Goal: Task Accomplishment & Management: Manage account settings

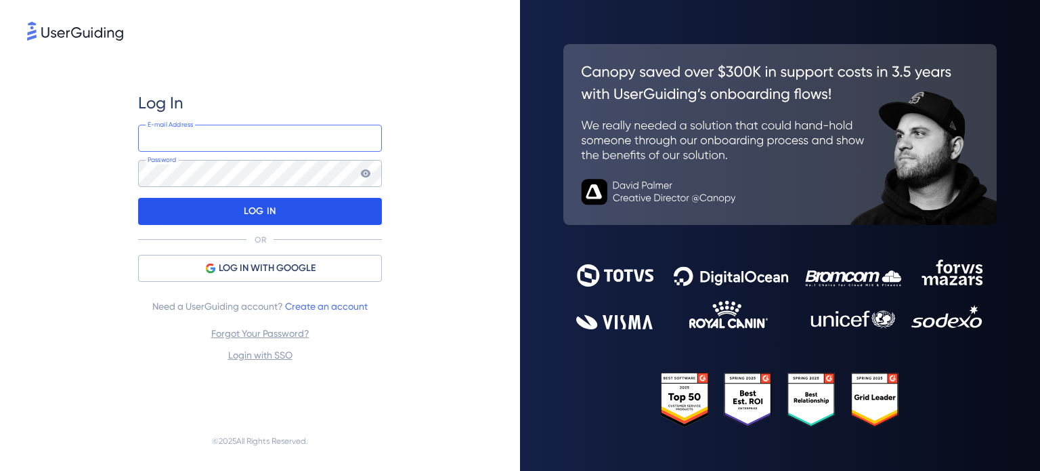
type input "[EMAIL_ADDRESS][DOMAIN_NAME]"
click at [284, 208] on div "LOG IN" at bounding box center [260, 211] width 244 height 27
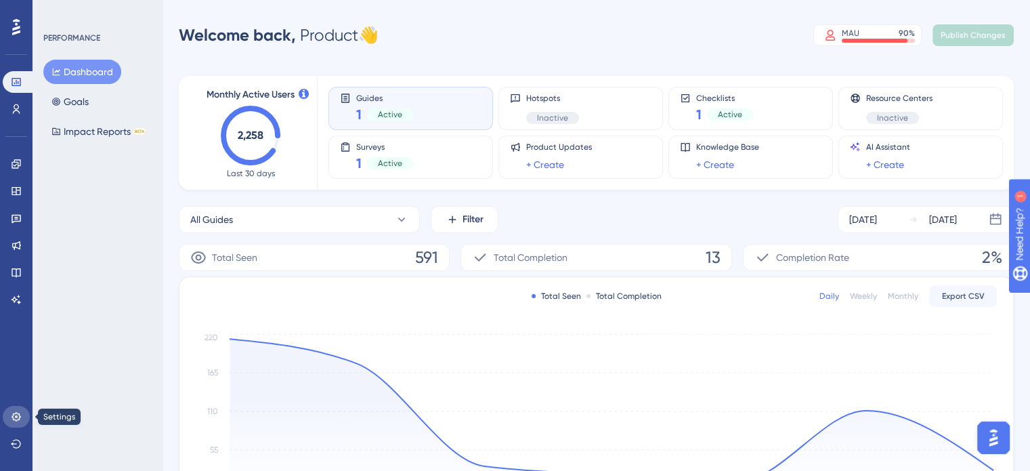
click at [18, 421] on icon at bounding box center [16, 416] width 11 height 11
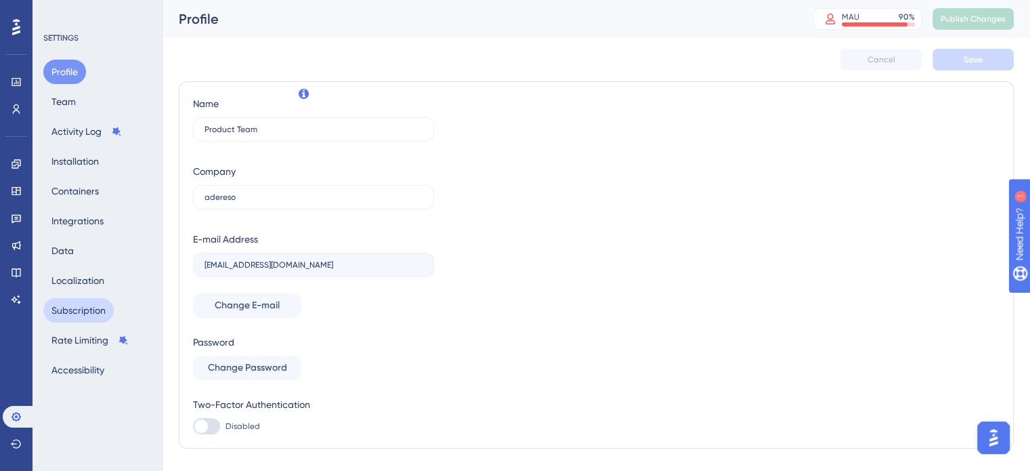
click at [86, 310] on button "Subscription" at bounding box center [78, 310] width 70 height 24
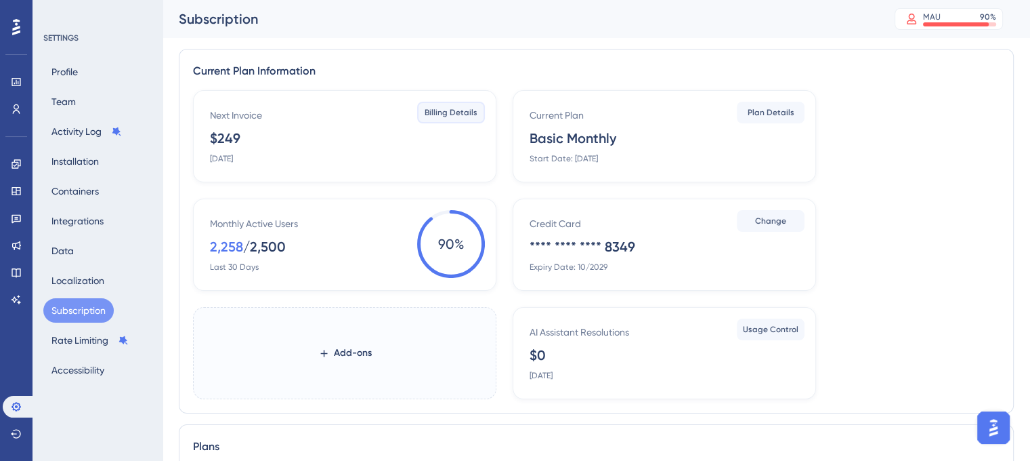
click at [465, 112] on span "Billing Details" at bounding box center [451, 112] width 53 height 11
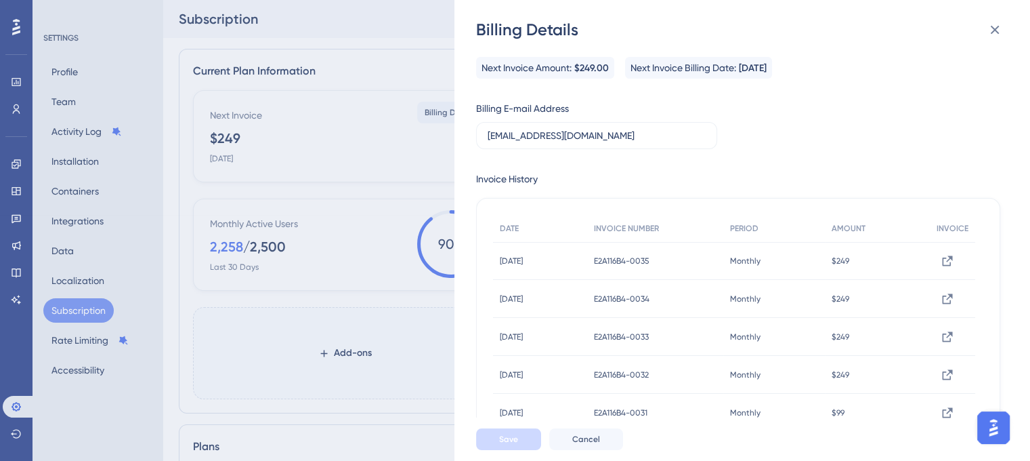
scroll to position [68, 0]
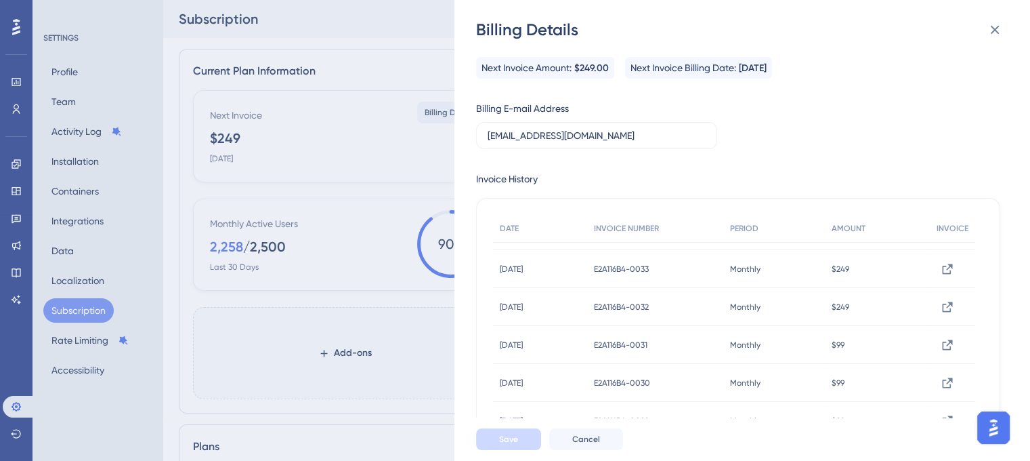
click at [368, 293] on div "Billing Details Next Invoice Amount: $249.00 Next Invoice Billing Date: [DATE] …" at bounding box center [515, 230] width 1030 height 461
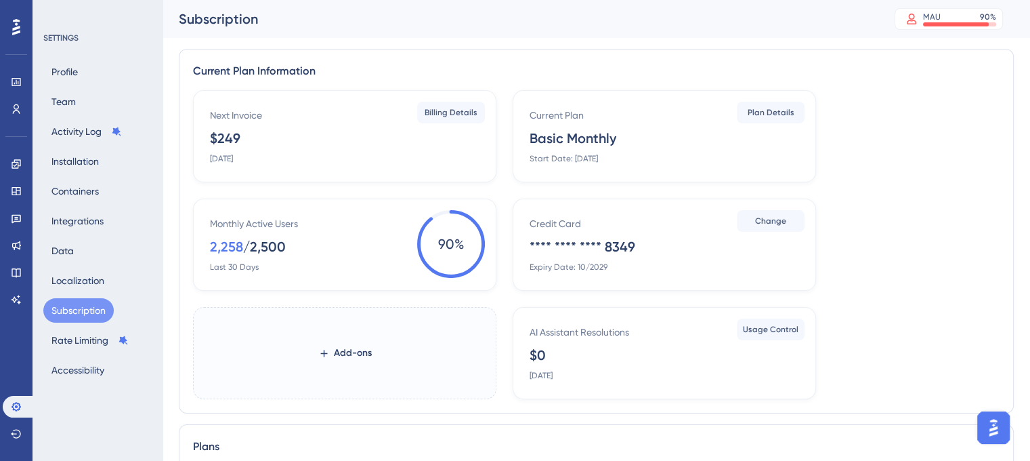
click at [347, 339] on label "Add-ons" at bounding box center [344, 353] width 303 height 92
click at [347, 341] on button "Add-ons" at bounding box center [345, 353] width 97 height 24
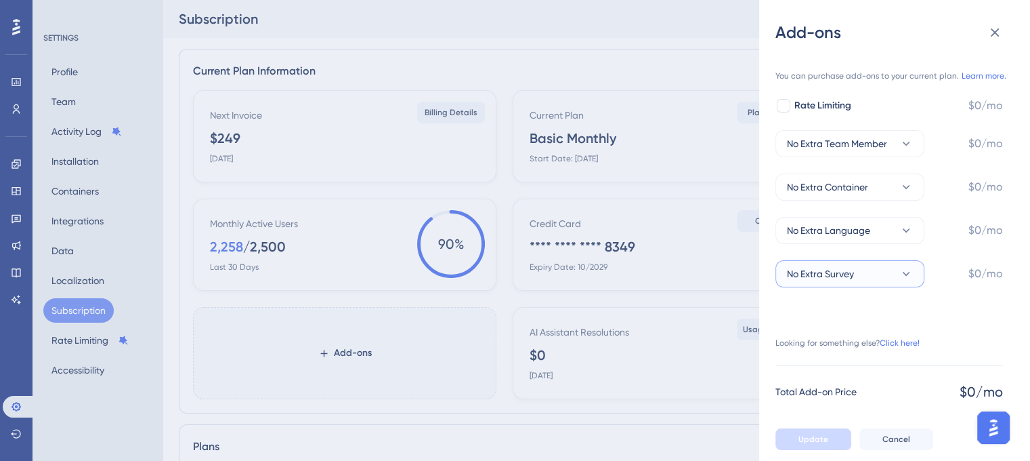
click at [855, 271] on button "No Extra Survey" at bounding box center [849, 273] width 149 height 27
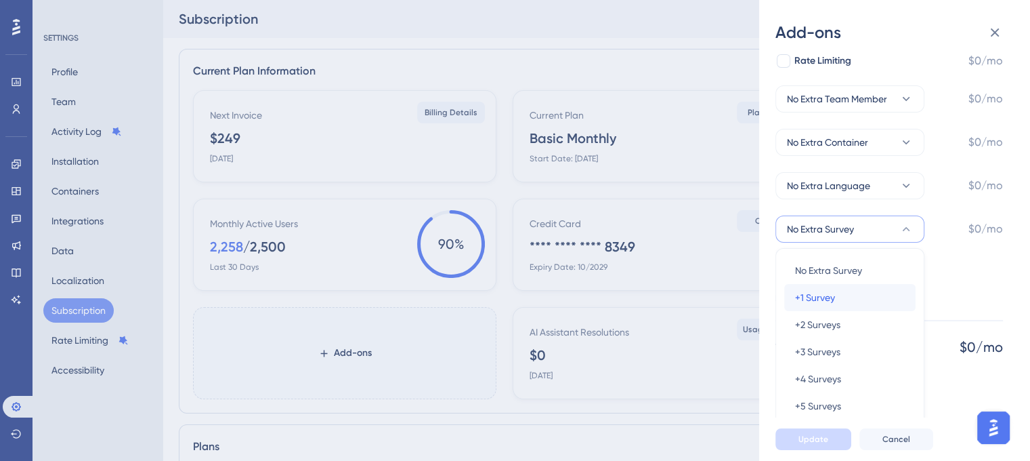
click at [834, 291] on span "+1 Survey" at bounding box center [815, 297] width 40 height 16
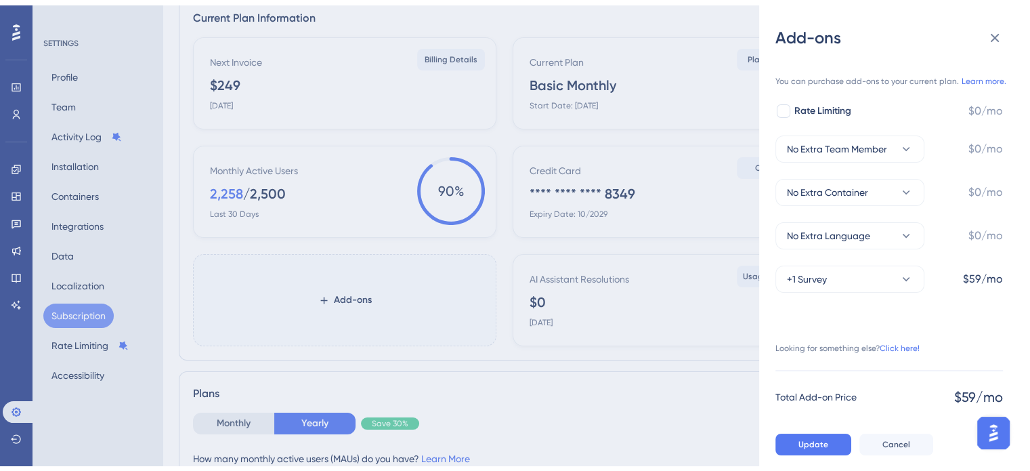
scroll to position [135, 0]
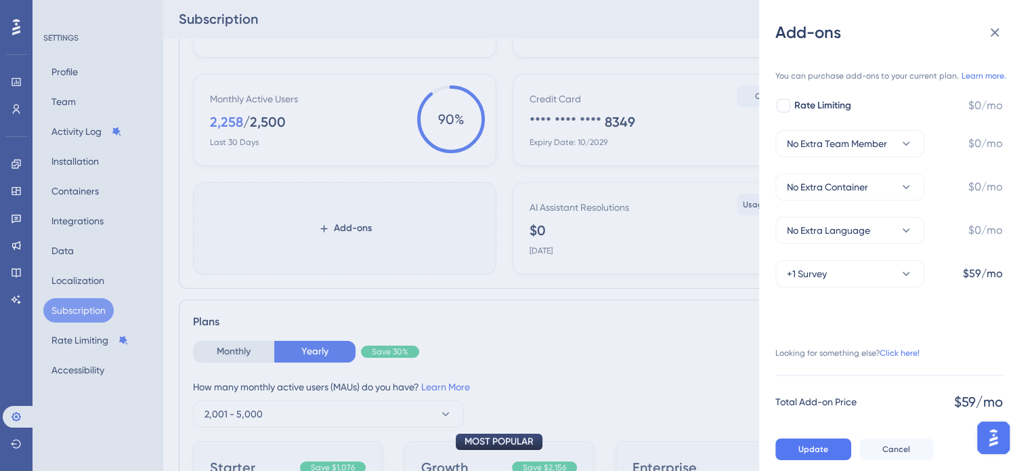
click at [271, 167] on div "Add-ons You can purchase add-ons to your current plan. Learn more. Rate Limitin…" at bounding box center [515, 235] width 1030 height 471
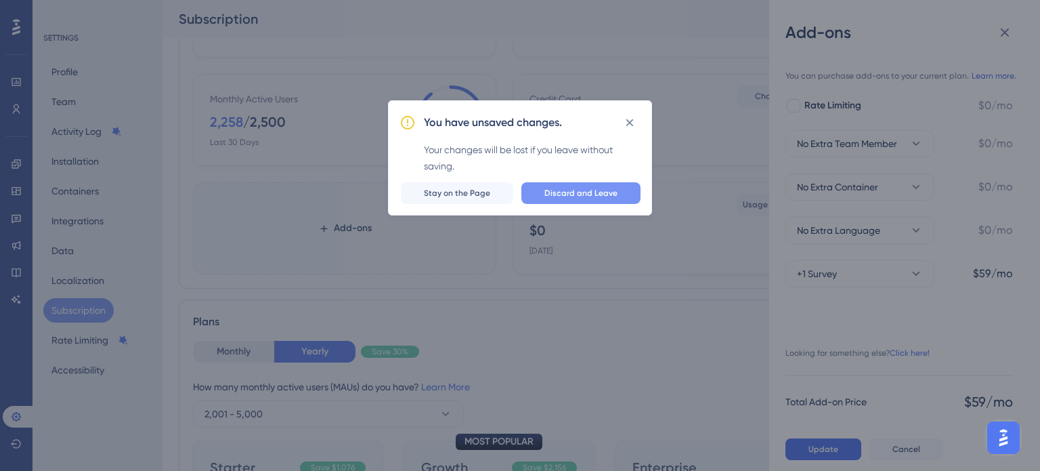
click at [576, 192] on span "Discard and Leave" at bounding box center [581, 193] width 73 height 11
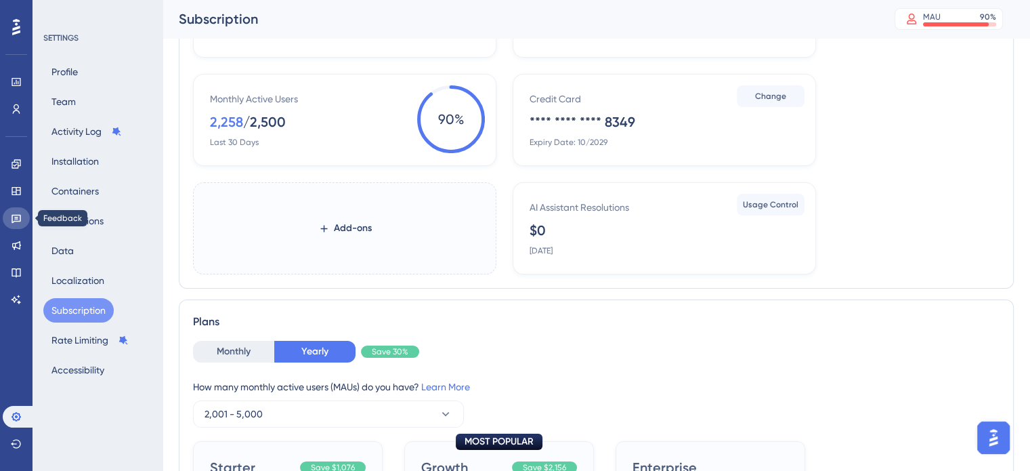
click at [16, 220] on icon at bounding box center [16, 218] width 11 height 11
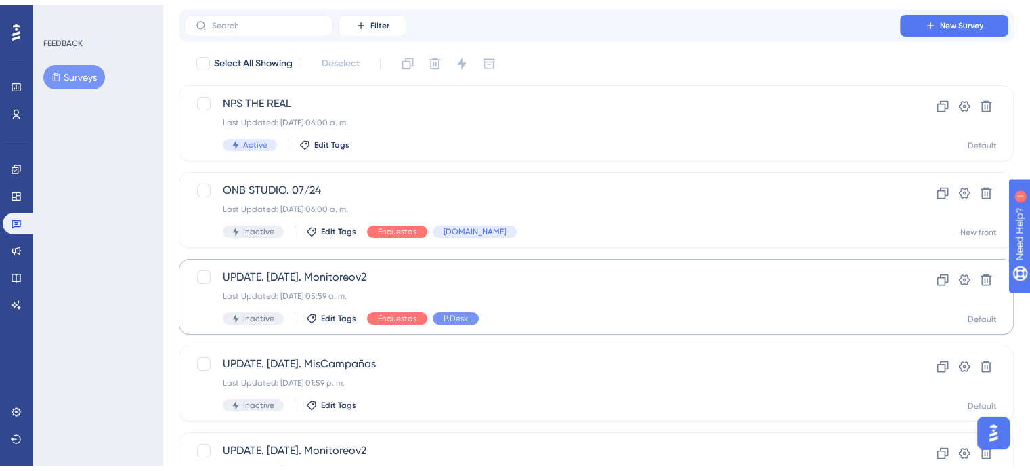
scroll to position [68, 0]
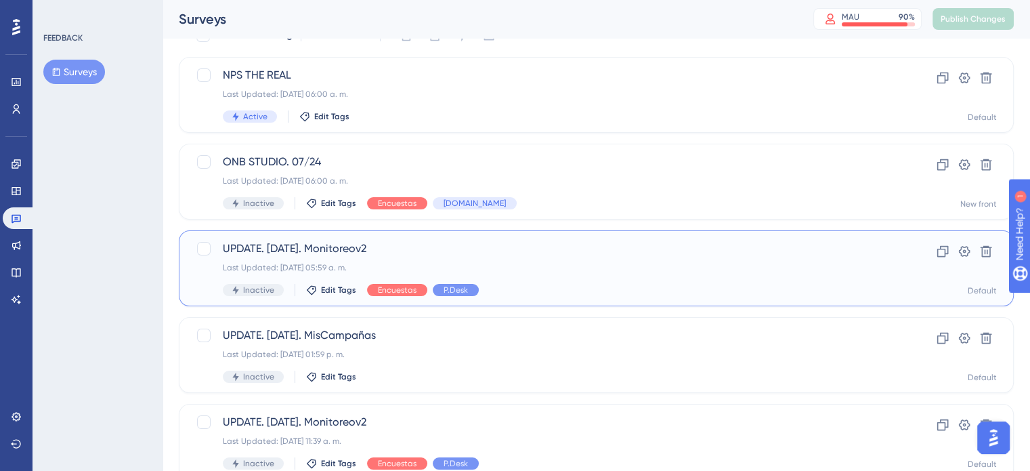
click at [446, 251] on span "UPDATE. [DATE]. Monitoreov2" at bounding box center [542, 248] width 639 height 16
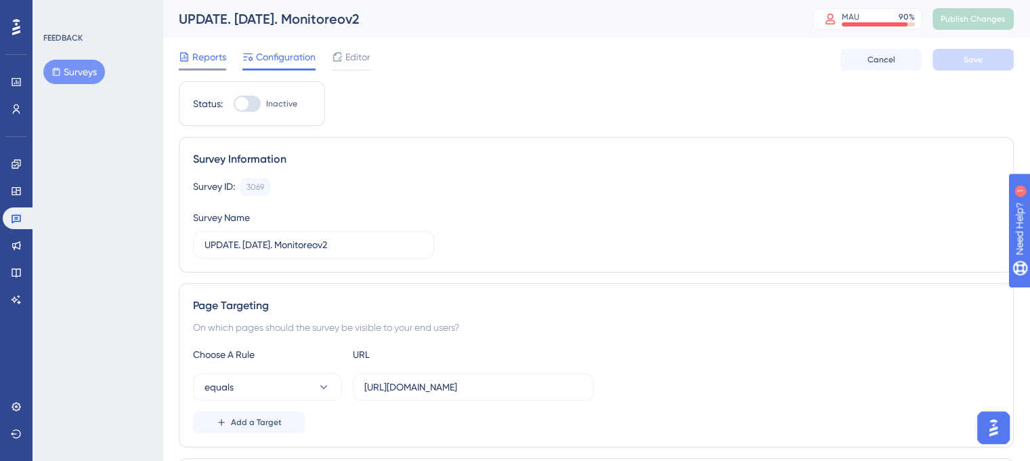
click at [209, 56] on span "Reports" at bounding box center [209, 57] width 34 height 16
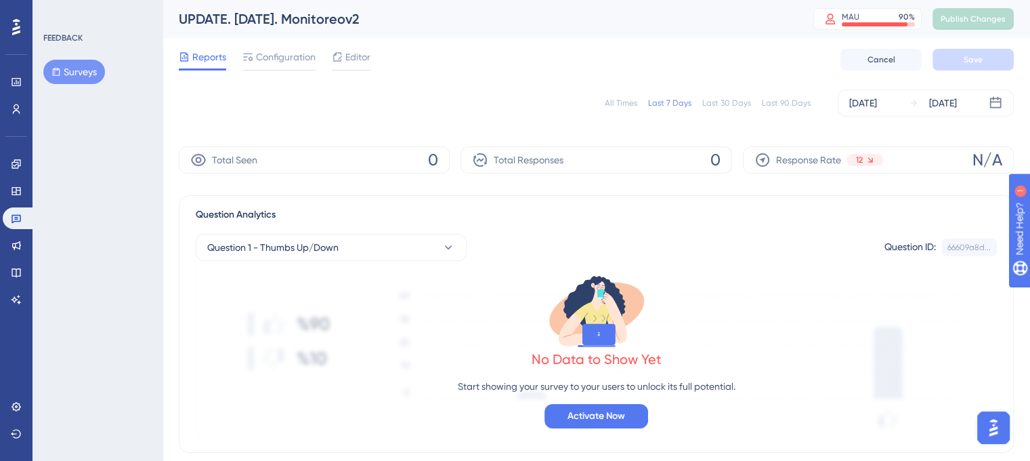
click at [626, 104] on div "All Times" at bounding box center [621, 103] width 33 height 11
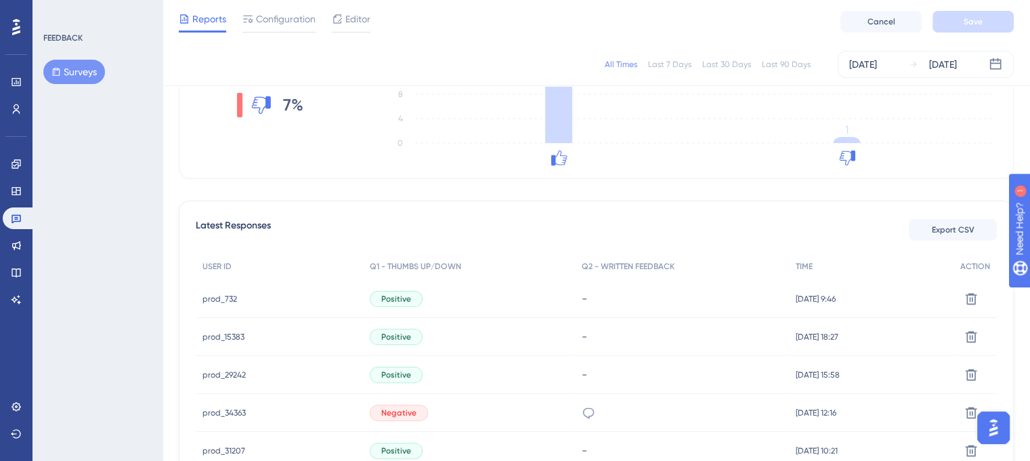
scroll to position [68, 0]
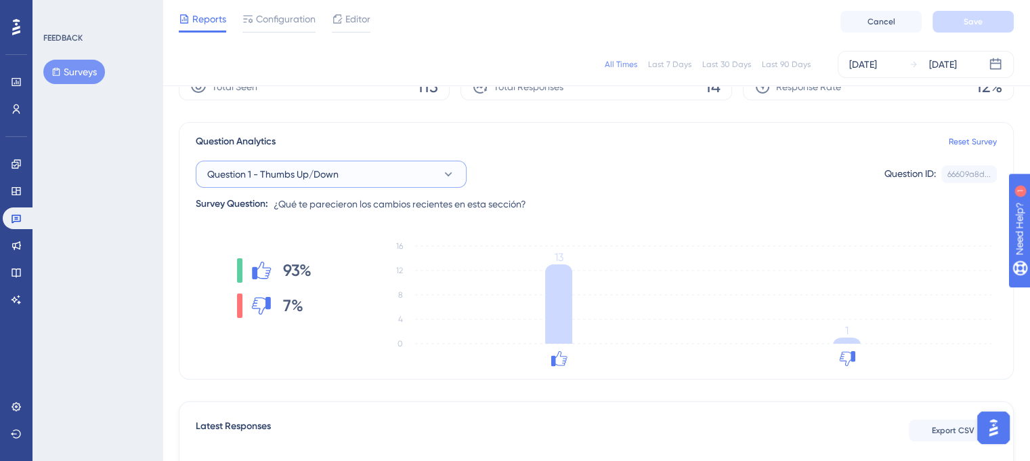
click at [431, 170] on button "Question 1 - Thumbs Up/Down" at bounding box center [331, 174] width 271 height 27
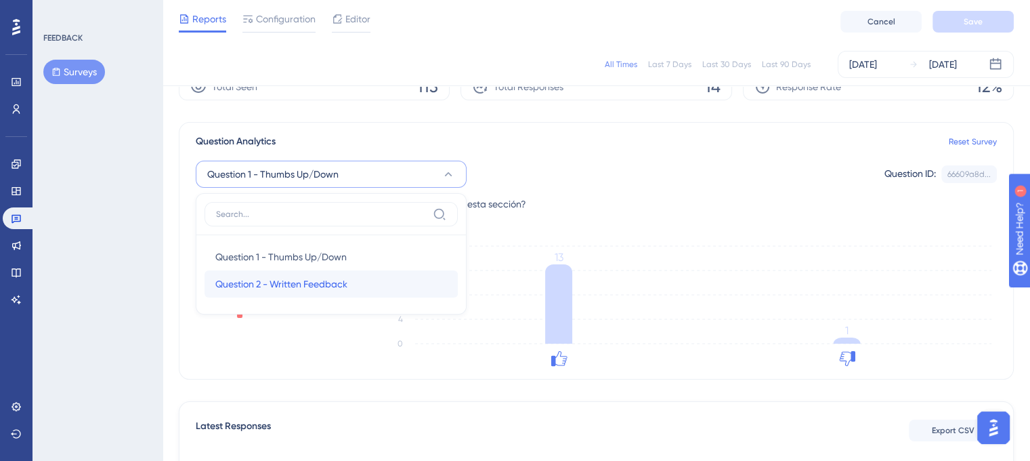
click at [319, 281] on span "Question 2 - Written Feedback" at bounding box center [281, 284] width 132 height 16
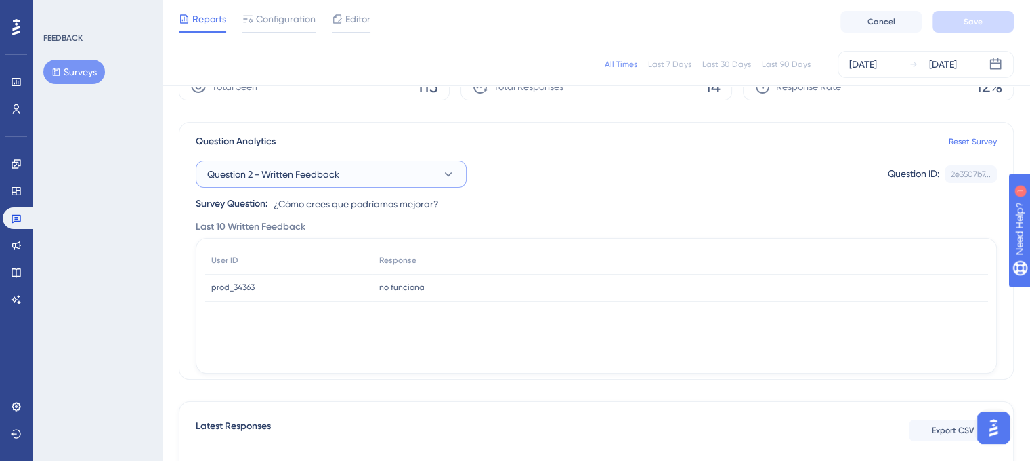
click at [424, 175] on button "Question 2 - Written Feedback" at bounding box center [331, 174] width 271 height 27
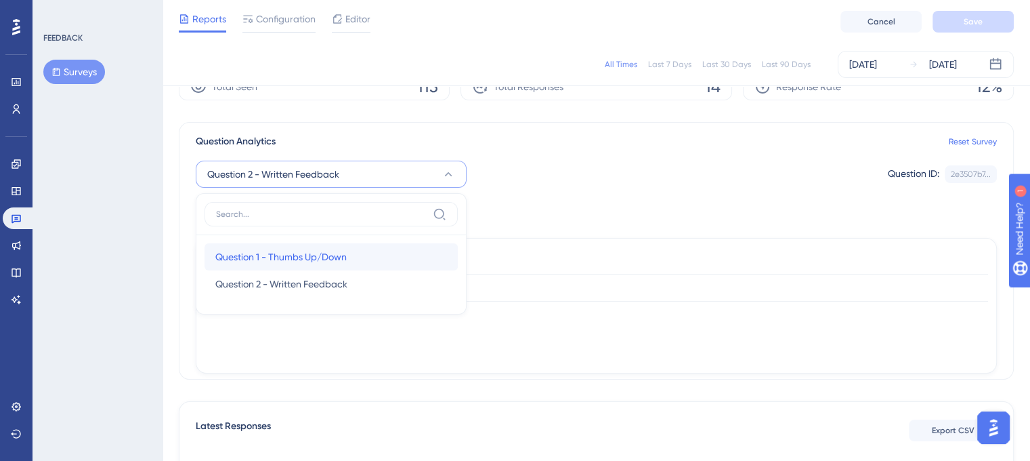
click at [312, 252] on span "Question 1 - Thumbs Up/Down" at bounding box center [280, 257] width 131 height 16
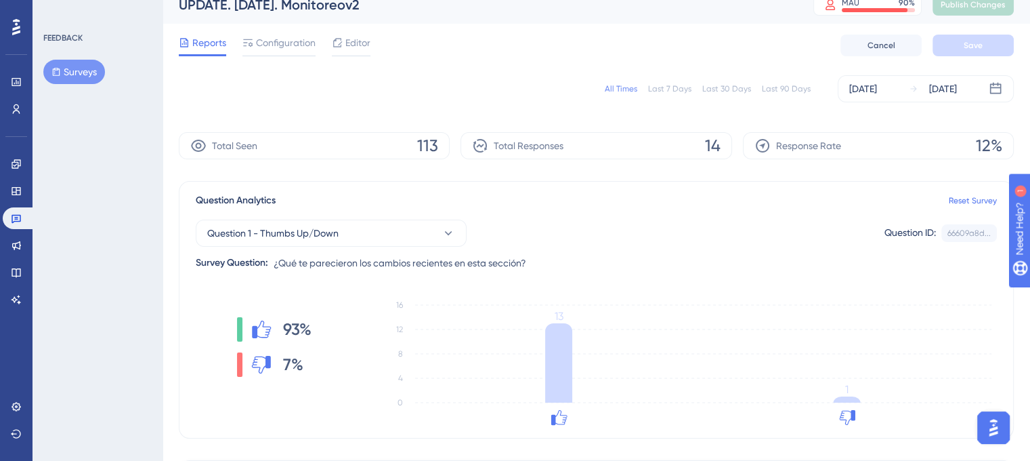
scroll to position [0, 0]
